Goal: Find specific page/section: Find specific page/section

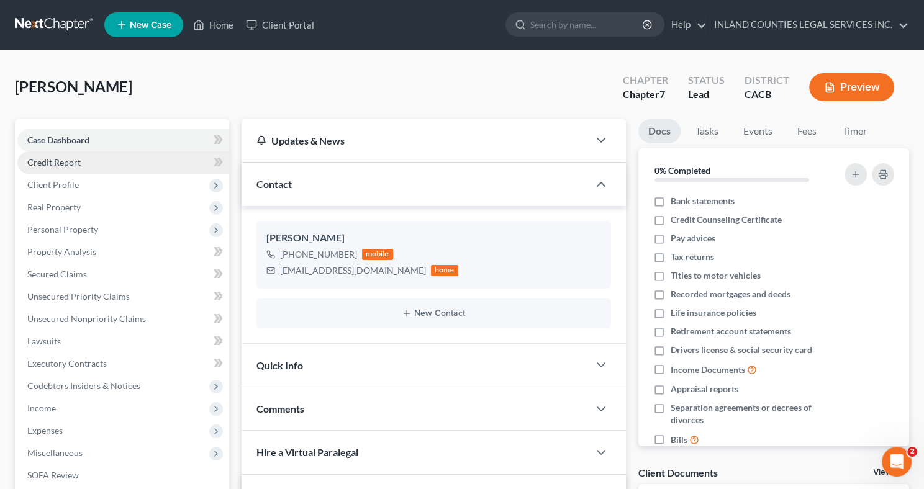
click at [163, 168] on link "Credit Report" at bounding box center [123, 163] width 212 height 22
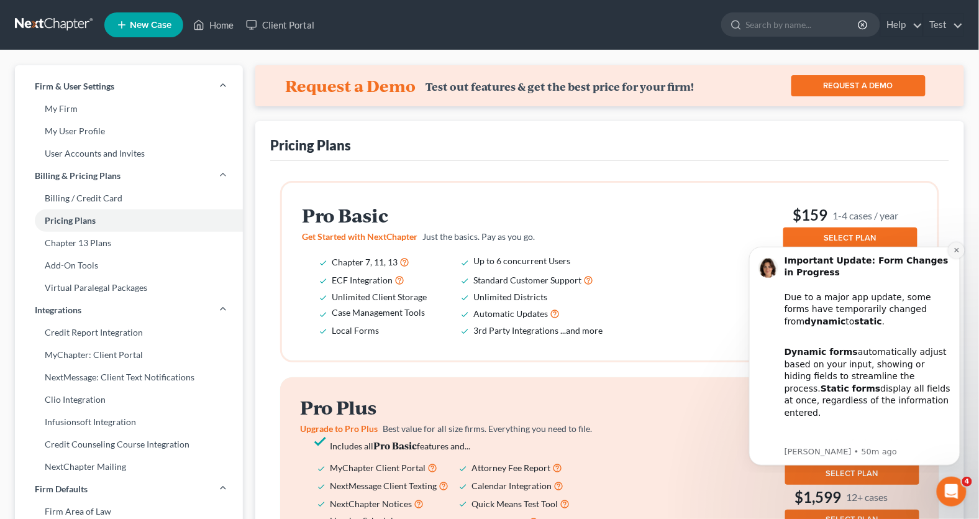
click at [960, 249] on button "Dismiss notification" at bounding box center [956, 250] width 16 height 16
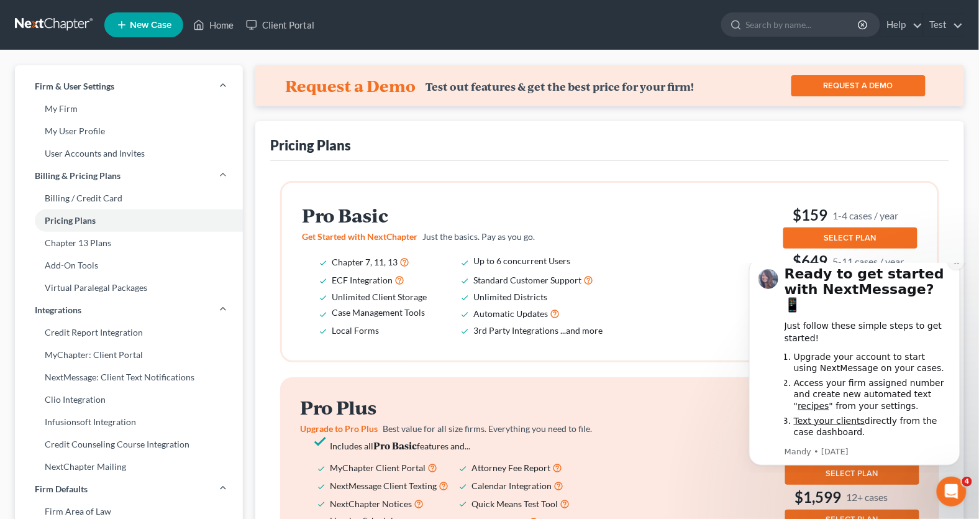
click at [956, 265] on icon "Dismiss notification" at bounding box center [956, 261] width 7 height 7
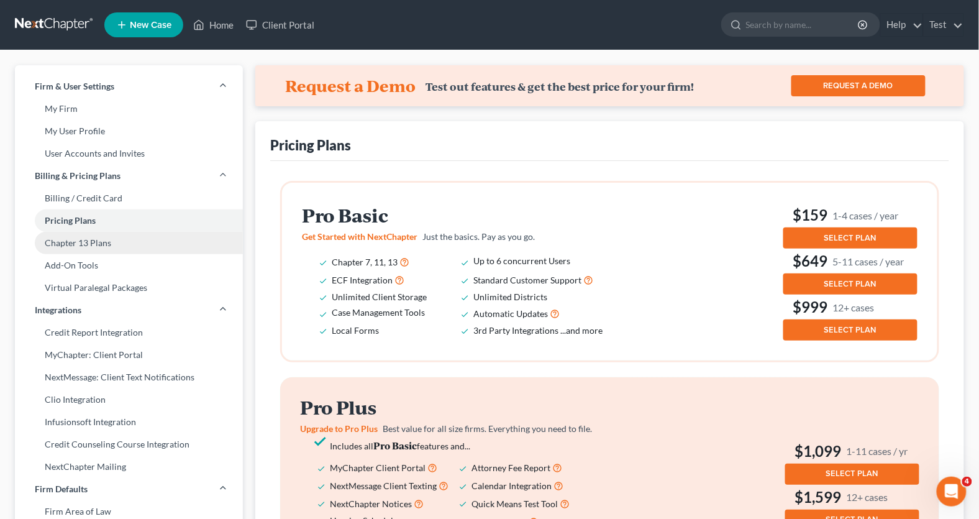
click at [94, 244] on link "Chapter 13 Plans" at bounding box center [129, 243] width 228 height 22
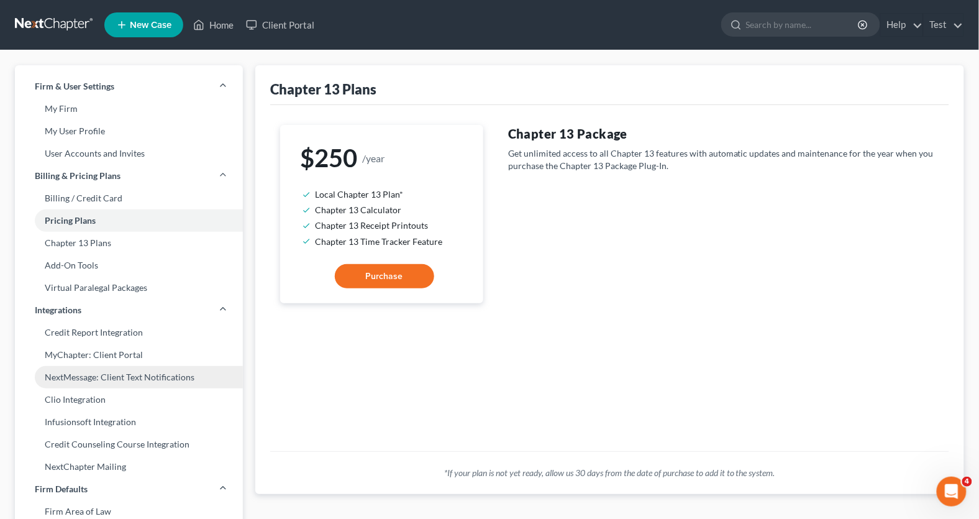
click at [109, 380] on link "NextMessage: Client Text Notifications" at bounding box center [129, 377] width 228 height 22
